Goal: Task Accomplishment & Management: Manage account settings

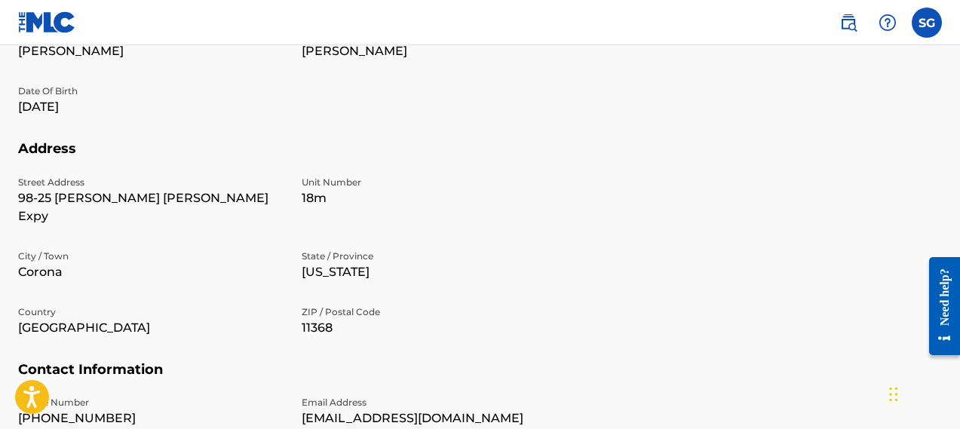
scroll to position [443, 0]
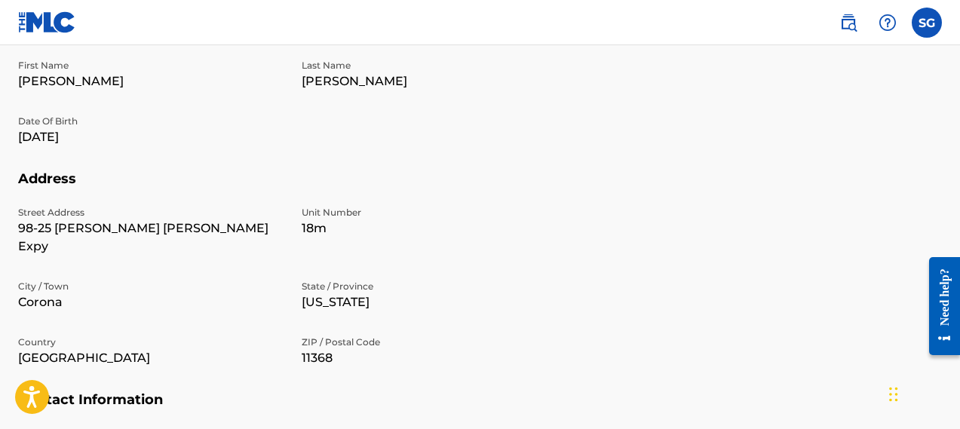
click at [76, 137] on p "[DATE]" at bounding box center [151, 137] width 266 height 18
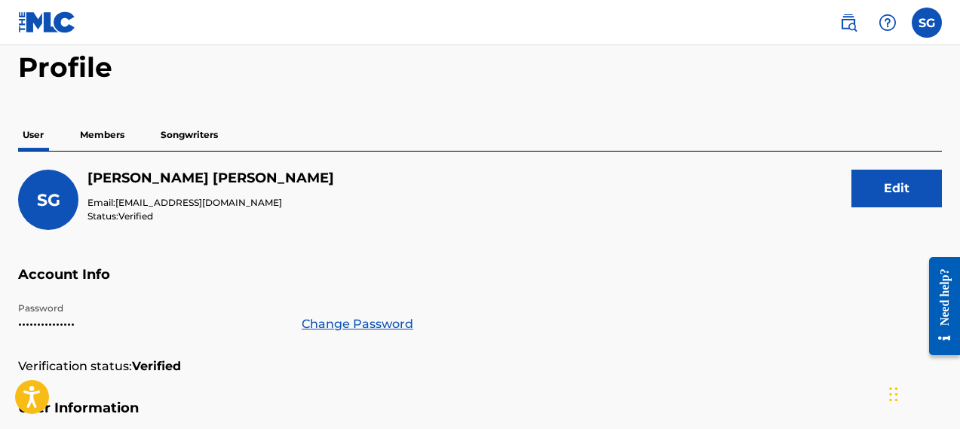
scroll to position [74, 0]
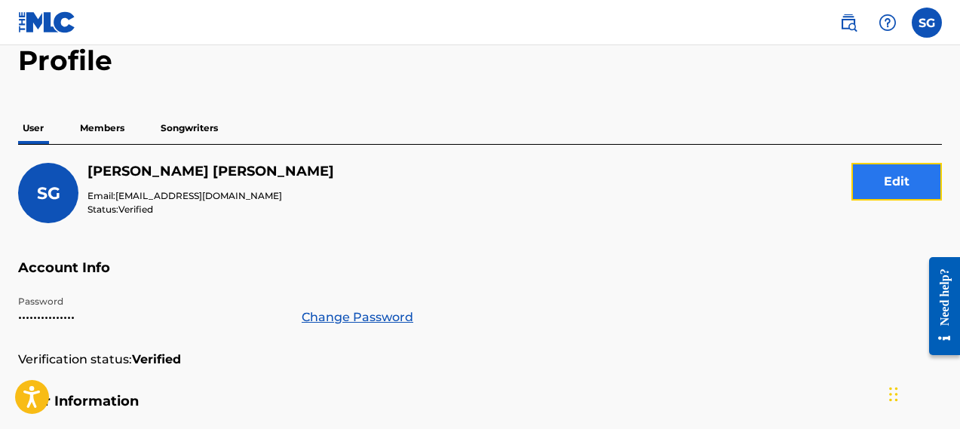
click at [873, 180] on button "Edit" at bounding box center [897, 182] width 91 height 38
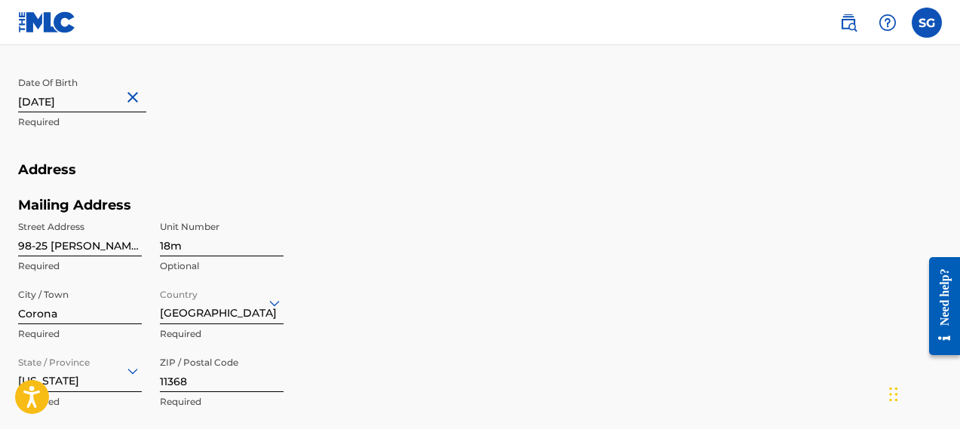
scroll to position [521, 0]
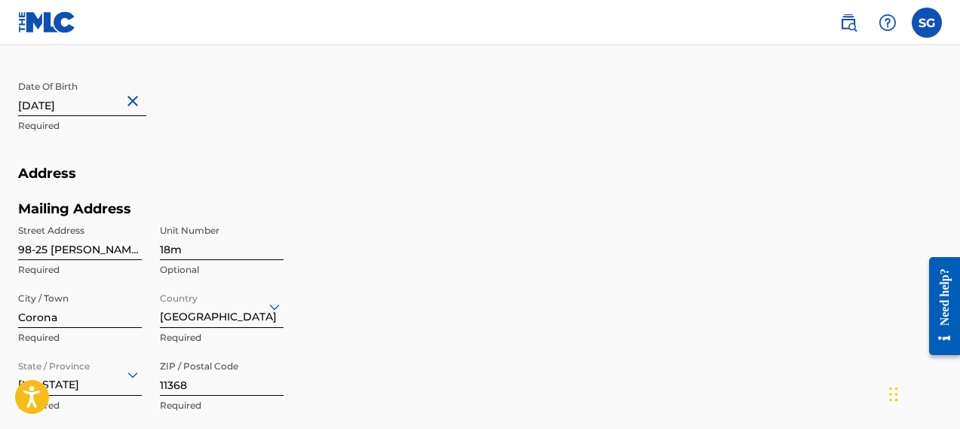
click at [102, 106] on input "August 7 2025" at bounding box center [82, 94] width 128 height 43
select select "7"
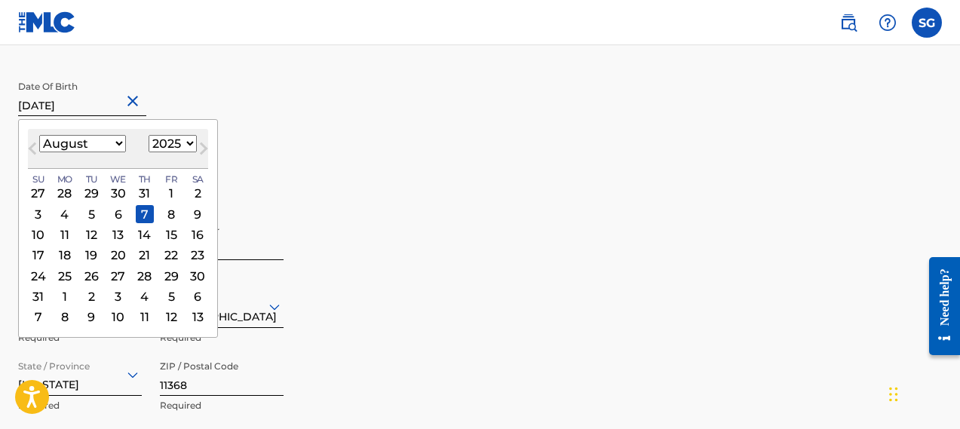
click at [179, 138] on select "1899 1900 1901 1902 1903 1904 1905 1906 1907 1908 1909 1910 1911 1912 1913 1914…" at bounding box center [173, 143] width 48 height 17
select select "1988"
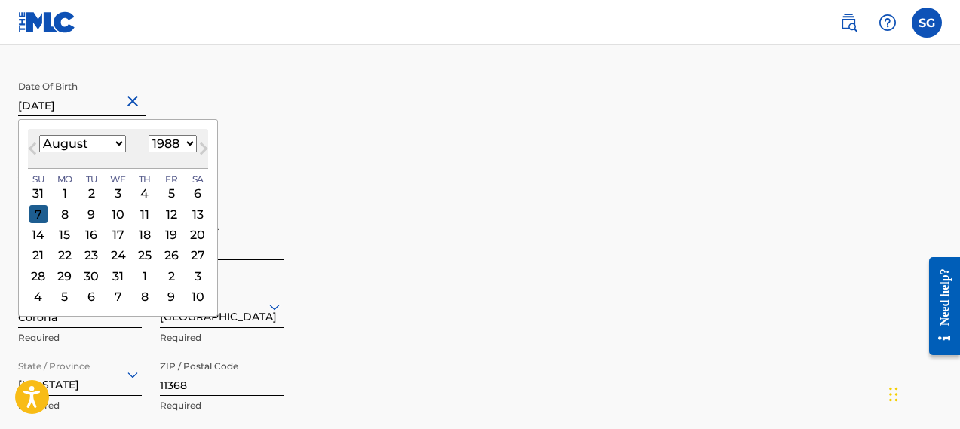
click at [38, 219] on div "7" at bounding box center [38, 214] width 18 height 18
type input "August 7 1988"
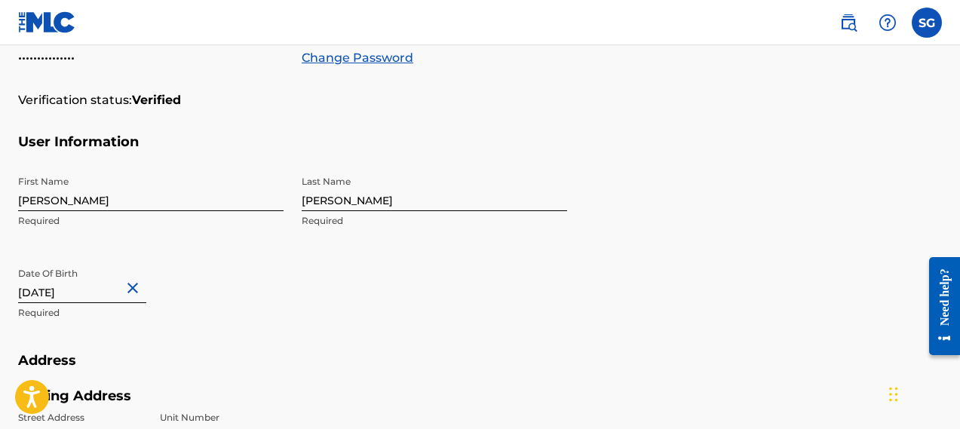
scroll to position [0, 0]
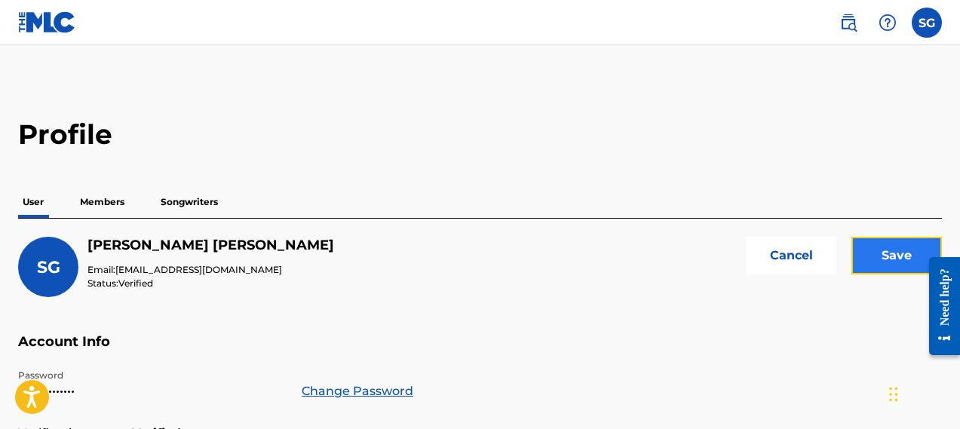
click at [859, 255] on input "Save" at bounding box center [897, 256] width 91 height 38
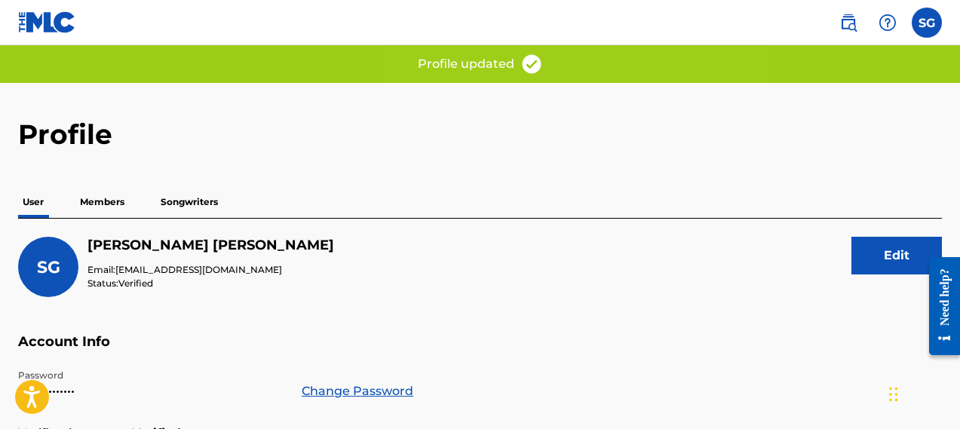
click at [219, 191] on p "Songwriters" at bounding box center [189, 202] width 66 height 32
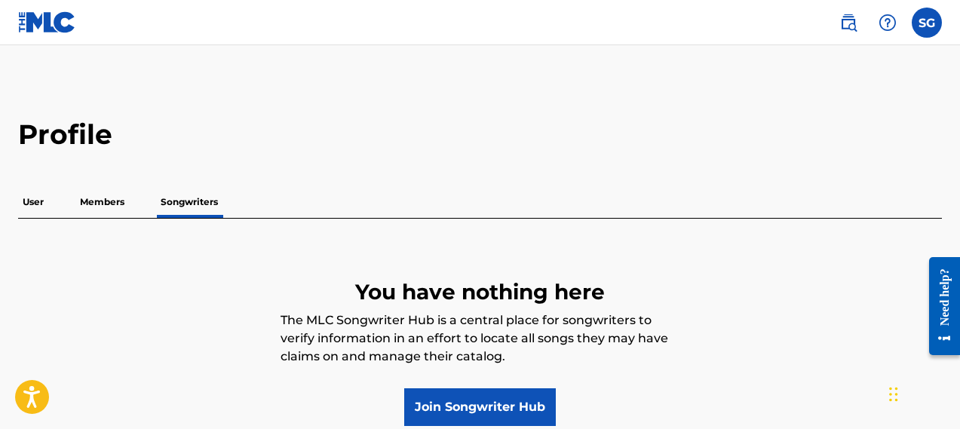
click at [41, 200] on p "User" at bounding box center [33, 202] width 30 height 32
